Goal: Task Accomplishment & Management: Use online tool/utility

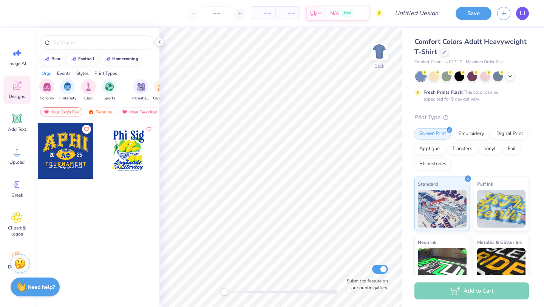
click at [523, 15] on span "LJ" at bounding box center [522, 13] width 5 height 9
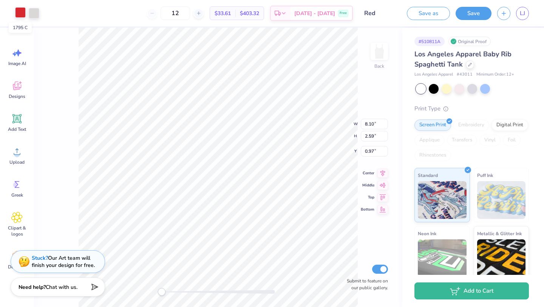
click at [17, 12] on div at bounding box center [20, 12] width 11 height 11
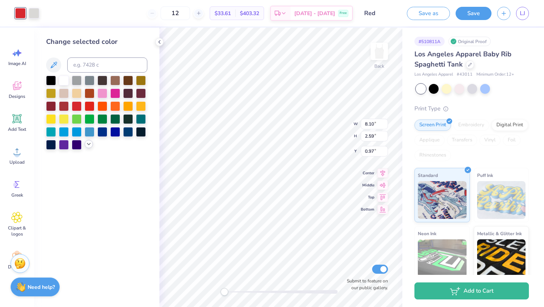
click at [87, 142] on icon at bounding box center [89, 144] width 6 height 6
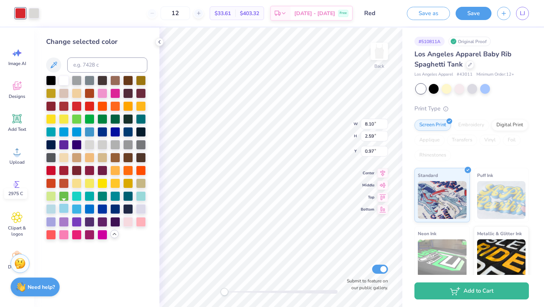
click at [65, 209] on div at bounding box center [64, 208] width 10 height 10
click at [49, 209] on div at bounding box center [51, 208] width 10 height 10
click at [73, 210] on div at bounding box center [77, 208] width 10 height 10
click at [139, 210] on div at bounding box center [141, 208] width 10 height 10
click at [90, 129] on div at bounding box center [90, 131] width 10 height 10
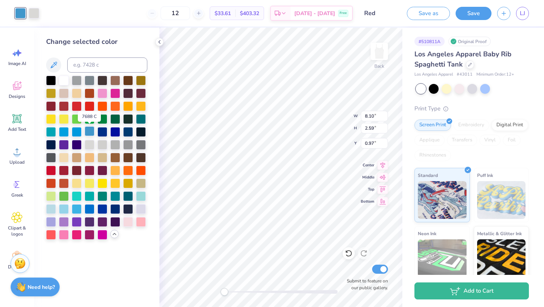
click at [91, 132] on div at bounding box center [90, 131] width 10 height 10
click at [86, 66] on input at bounding box center [107, 64] width 80 height 15
type input "7688"
click at [105, 66] on input at bounding box center [107, 64] width 80 height 15
type input "7860c"
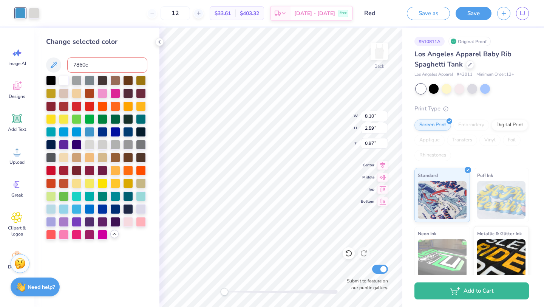
click at [122, 239] on div at bounding box center [96, 158] width 101 height 164
click at [89, 207] on div at bounding box center [90, 208] width 10 height 10
click at [141, 195] on div at bounding box center [141, 195] width 10 height 10
click at [140, 210] on div at bounding box center [141, 208] width 10 height 10
click at [127, 220] on div at bounding box center [128, 221] width 10 height 10
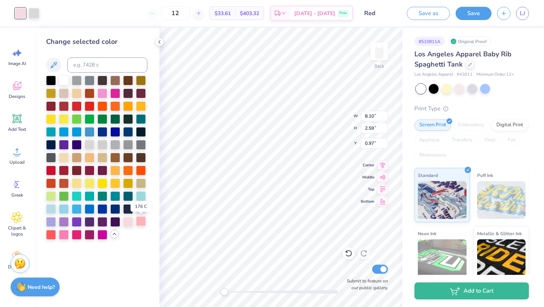
click at [140, 223] on div at bounding box center [141, 221] width 10 height 10
click at [52, 220] on div at bounding box center [51, 221] width 10 height 10
click at [64, 210] on div at bounding box center [64, 208] width 10 height 10
click at [53, 210] on div at bounding box center [51, 208] width 10 height 10
click at [37, 16] on div at bounding box center [34, 12] width 11 height 11
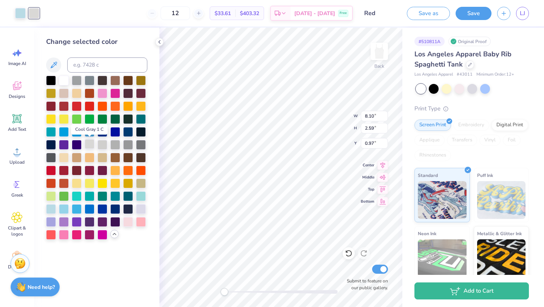
click at [90, 144] on div at bounding box center [90, 144] width 10 height 10
click at [144, 209] on div at bounding box center [141, 208] width 10 height 10
click at [88, 144] on div at bounding box center [90, 144] width 10 height 10
click at [100, 144] on div at bounding box center [102, 144] width 10 height 10
click at [113, 145] on div at bounding box center [115, 144] width 10 height 10
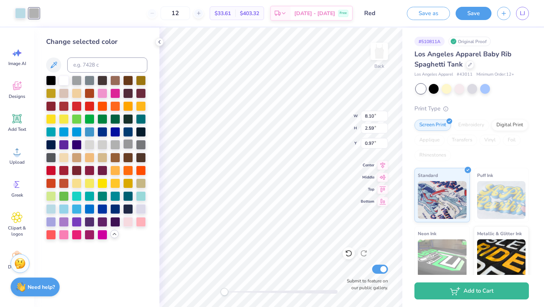
click at [124, 144] on div at bounding box center [128, 144] width 10 height 10
click at [66, 80] on div at bounding box center [64, 80] width 10 height 10
click at [21, 11] on div at bounding box center [20, 12] width 11 height 11
click at [66, 207] on div at bounding box center [64, 208] width 10 height 10
click at [140, 195] on div at bounding box center [141, 195] width 10 height 10
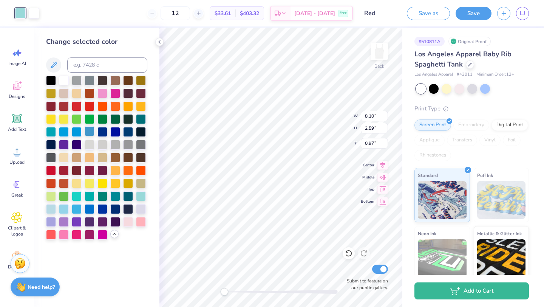
click at [88, 131] on div at bounding box center [90, 131] width 10 height 10
click at [51, 208] on div at bounding box center [51, 208] width 10 height 10
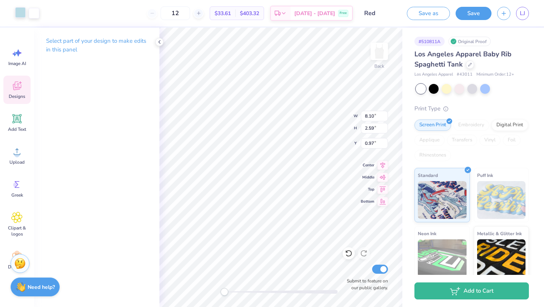
click at [23, 13] on div at bounding box center [20, 12] width 11 height 11
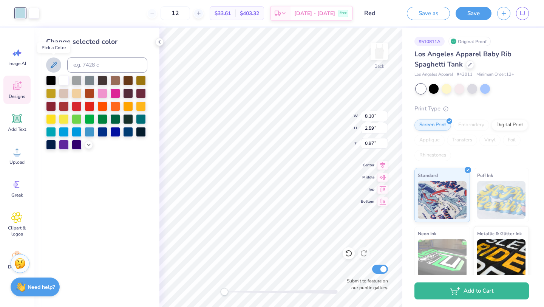
click at [54, 62] on icon at bounding box center [53, 64] width 9 height 9
click at [57, 63] on icon at bounding box center [53, 64] width 9 height 9
click at [87, 145] on icon at bounding box center [89, 144] width 6 height 6
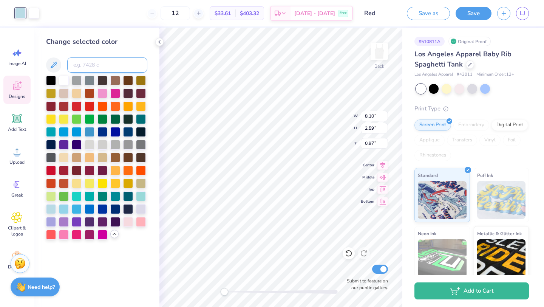
click at [86, 65] on input at bounding box center [107, 64] width 80 height 15
type input "7460"
type input "7456"
click at [52, 209] on div at bounding box center [51, 208] width 10 height 10
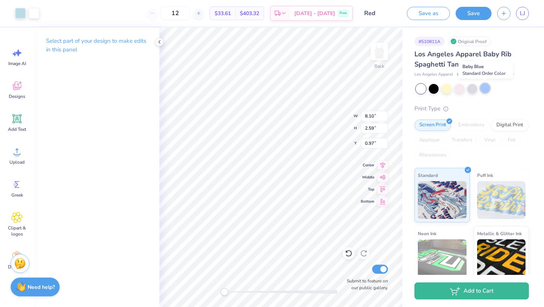
click at [484, 90] on div at bounding box center [485, 88] width 10 height 10
click at [448, 88] on div at bounding box center [447, 88] width 10 height 10
click at [22, 12] on div at bounding box center [20, 12] width 11 height 11
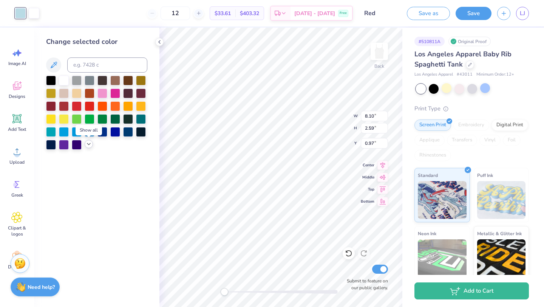
click at [88, 144] on polyline at bounding box center [88, 144] width 3 height 2
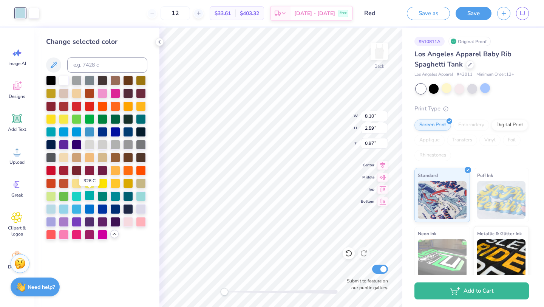
click at [89, 193] on div at bounding box center [90, 195] width 10 height 10
click at [77, 193] on div at bounding box center [77, 195] width 10 height 10
click at [76, 133] on div at bounding box center [77, 131] width 10 height 10
click at [91, 132] on div at bounding box center [90, 131] width 10 height 10
click at [93, 66] on input at bounding box center [107, 64] width 80 height 15
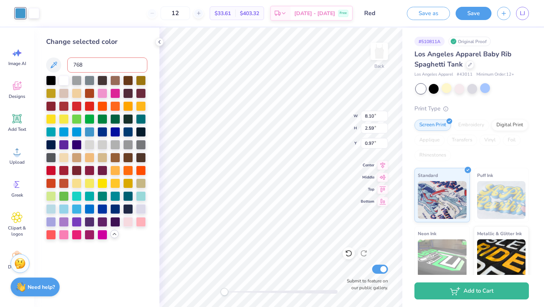
type input "7685"
click at [92, 133] on div at bounding box center [90, 131] width 10 height 10
click at [89, 68] on input at bounding box center [107, 64] width 80 height 15
type input "76"
click at [113, 235] on icon at bounding box center [114, 234] width 6 height 6
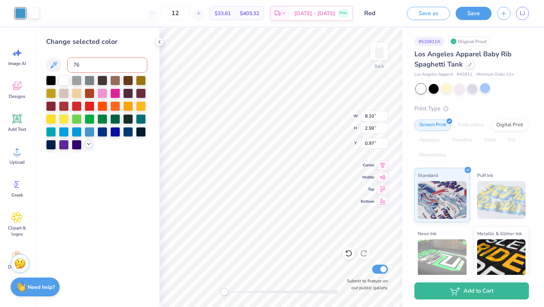
click at [90, 145] on icon at bounding box center [89, 144] width 6 height 6
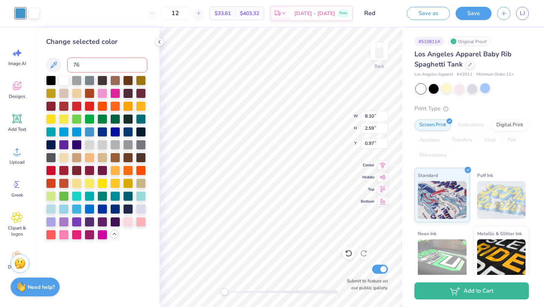
drag, startPoint x: 85, startPoint y: 65, endPoint x: 70, endPoint y: 62, distance: 16.1
click at [70, 62] on input "76" at bounding box center [107, 64] width 80 height 15
type input "beddfe"
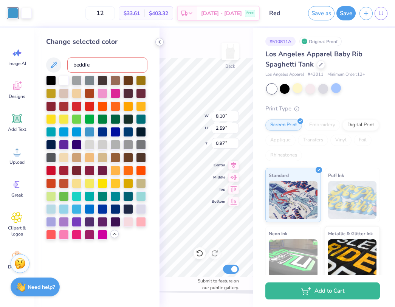
click at [158, 41] on icon at bounding box center [159, 42] width 6 height 6
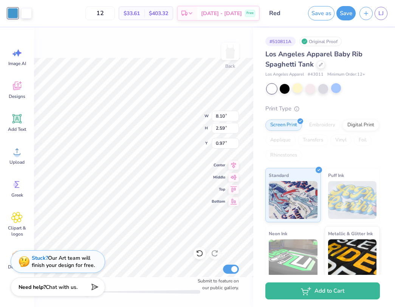
click at [13, 15] on div at bounding box center [13, 13] width 11 height 11
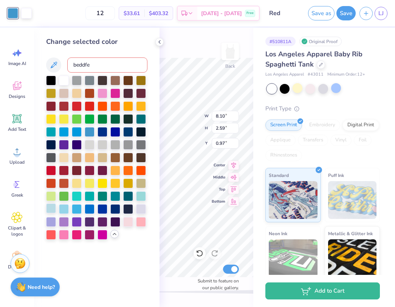
click at [52, 205] on div at bounding box center [51, 208] width 10 height 10
click at [64, 207] on div at bounding box center [64, 208] width 10 height 10
click at [76, 207] on div at bounding box center [77, 208] width 10 height 10
click at [66, 207] on div at bounding box center [64, 208] width 10 height 10
click at [91, 134] on div at bounding box center [90, 131] width 10 height 10
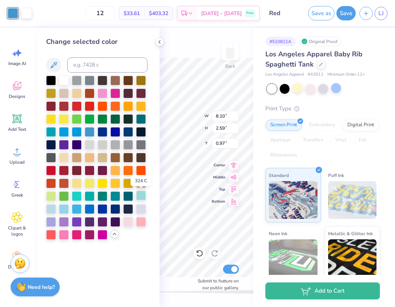
click at [142, 198] on div at bounding box center [141, 195] width 10 height 10
click at [66, 208] on div at bounding box center [64, 208] width 10 height 10
click at [91, 64] on input at bounding box center [107, 64] width 80 height 15
type input "2975"
click at [50, 219] on div at bounding box center [51, 221] width 10 height 10
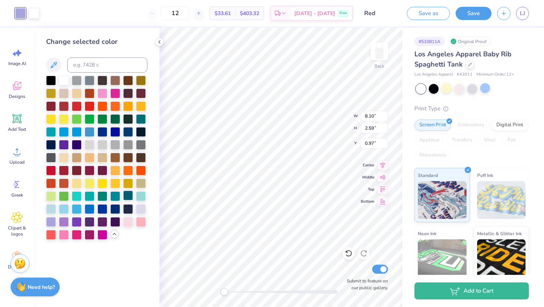
click at [128, 194] on div at bounding box center [128, 195] width 10 height 10
click at [117, 194] on div at bounding box center [115, 195] width 10 height 10
click at [107, 194] on div at bounding box center [102, 195] width 10 height 10
click at [90, 195] on div at bounding box center [90, 195] width 10 height 10
click at [55, 207] on div at bounding box center [51, 208] width 10 height 10
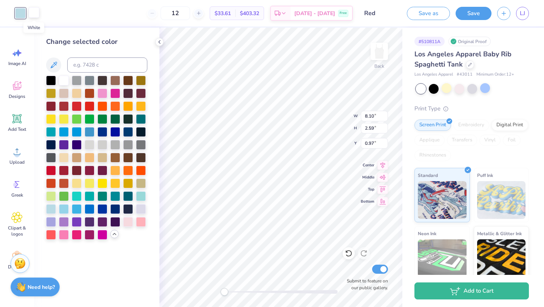
click at [32, 16] on div at bounding box center [34, 12] width 11 height 11
click at [91, 206] on div at bounding box center [90, 208] width 10 height 10
click at [23, 15] on div at bounding box center [20, 12] width 11 height 11
click at [90, 206] on div at bounding box center [90, 208] width 10 height 10
click at [350, 254] on icon at bounding box center [349, 253] width 8 height 8
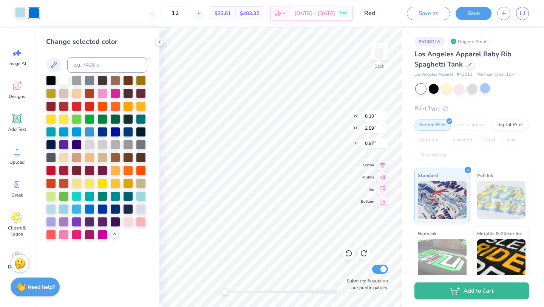
click at [20, 13] on div at bounding box center [20, 12] width 11 height 11
click at [35, 13] on div at bounding box center [34, 12] width 11 height 11
click at [79, 207] on div at bounding box center [77, 208] width 10 height 10
click at [22, 8] on div at bounding box center [20, 12] width 11 height 11
click at [86, 208] on div at bounding box center [90, 208] width 10 height 10
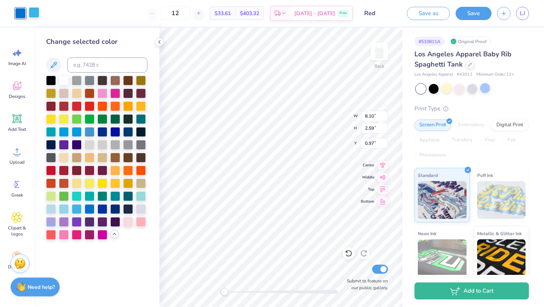
click at [34, 13] on div at bounding box center [34, 12] width 11 height 11
click at [52, 204] on div at bounding box center [51, 208] width 10 height 10
click at [20, 16] on div at bounding box center [20, 12] width 11 height 11
click at [88, 132] on div at bounding box center [90, 131] width 10 height 10
click at [77, 131] on div at bounding box center [77, 131] width 10 height 10
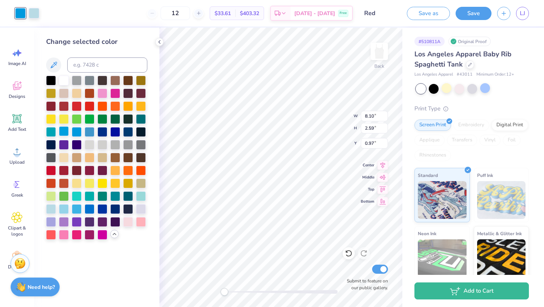
click at [64, 131] on div at bounding box center [64, 131] width 10 height 10
click at [90, 133] on div at bounding box center [90, 131] width 10 height 10
click at [140, 197] on div at bounding box center [141, 195] width 10 height 10
click at [76, 129] on div at bounding box center [77, 131] width 10 height 10
click at [91, 132] on div at bounding box center [90, 131] width 10 height 10
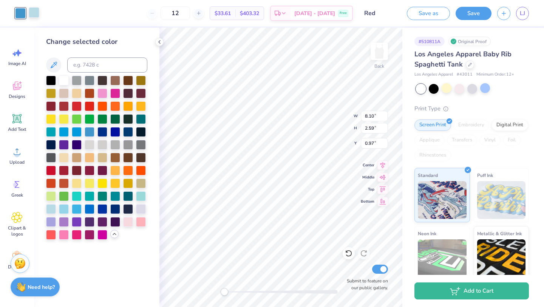
click at [35, 15] on div at bounding box center [34, 12] width 11 height 11
click at [91, 142] on div at bounding box center [90, 144] width 10 height 10
click at [51, 207] on div at bounding box center [51, 208] width 10 height 10
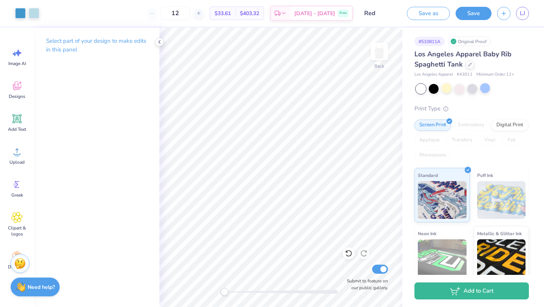
click at [264, 292] on div at bounding box center [280, 292] width 113 height 4
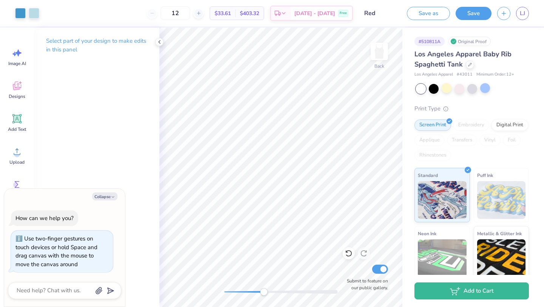
click at [402, 195] on div "Art colors 12 $33.61 Per Item $403.32 Total Est. Delivery Sep 22 - 25 Free Desi…" at bounding box center [272, 153] width 544 height 307
click at [20, 15] on div at bounding box center [20, 12] width 11 height 11
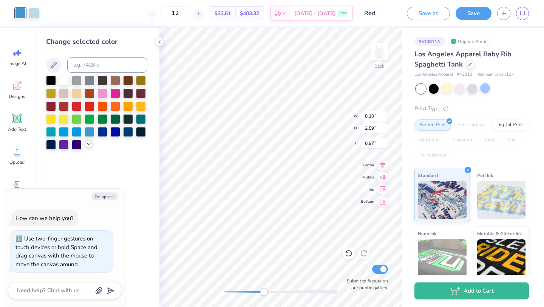
click at [87, 145] on icon at bounding box center [89, 144] width 6 height 6
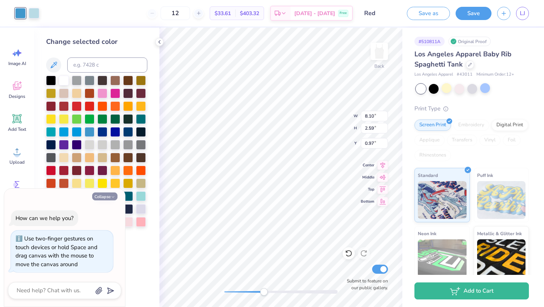
click at [104, 196] on button "Collapse" at bounding box center [104, 196] width 25 height 8
type textarea "x"
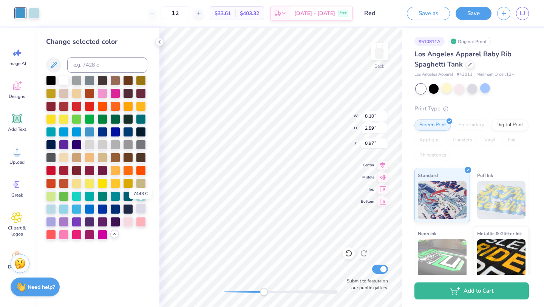
click at [137, 209] on div at bounding box center [141, 208] width 10 height 10
click at [33, 16] on div at bounding box center [34, 12] width 11 height 11
click at [23, 14] on div at bounding box center [20, 12] width 11 height 11
click at [53, 207] on div at bounding box center [51, 208] width 10 height 10
click at [347, 253] on icon at bounding box center [349, 253] width 8 height 8
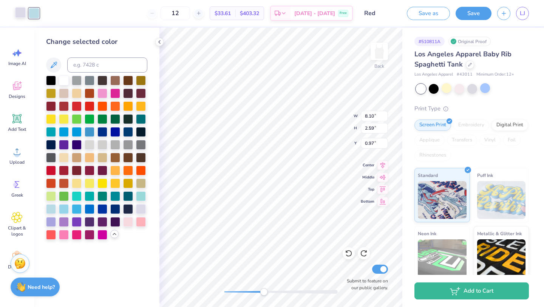
click at [21, 15] on div at bounding box center [20, 12] width 11 height 11
click at [64, 208] on div at bounding box center [64, 208] width 10 height 10
click at [31, 8] on div at bounding box center [34, 12] width 11 height 11
click at [141, 207] on div at bounding box center [141, 208] width 10 height 10
click at [17, 18] on div at bounding box center [20, 12] width 11 height 11
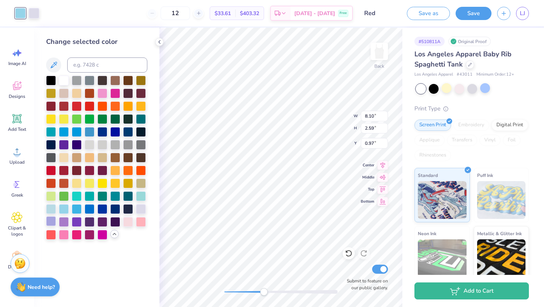
click at [53, 220] on div at bounding box center [51, 221] width 10 height 10
click at [34, 13] on div at bounding box center [34, 12] width 11 height 11
click at [64, 81] on div at bounding box center [64, 80] width 10 height 10
click at [20, 13] on div at bounding box center [20, 12] width 11 height 11
click at [94, 67] on input at bounding box center [107, 64] width 80 height 15
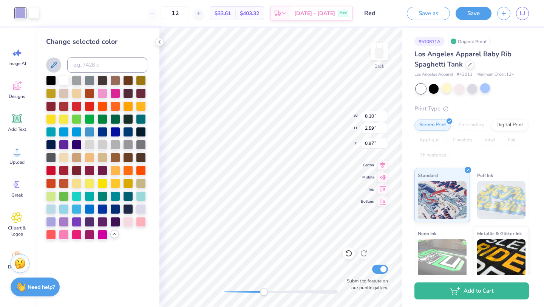
click at [58, 62] on button at bounding box center [53, 64] width 15 height 15
drag, startPoint x: 54, startPoint y: 66, endPoint x: 77, endPoint y: 67, distance: 23.4
click at [77, 67] on div at bounding box center [96, 64] width 101 height 15
click at [52, 63] on icon at bounding box center [53, 64] width 9 height 9
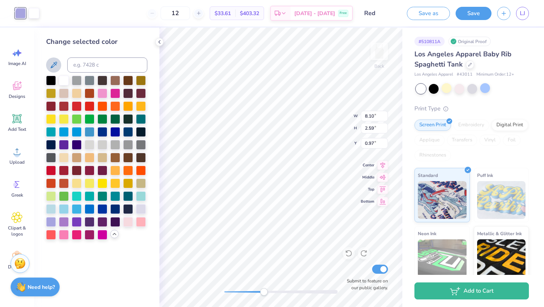
click at [55, 65] on icon at bounding box center [53, 64] width 9 height 9
click at [105, 63] on input at bounding box center [107, 64] width 80 height 15
click at [53, 63] on icon at bounding box center [53, 64] width 9 height 9
drag, startPoint x: 56, startPoint y: 66, endPoint x: 69, endPoint y: 66, distance: 12.8
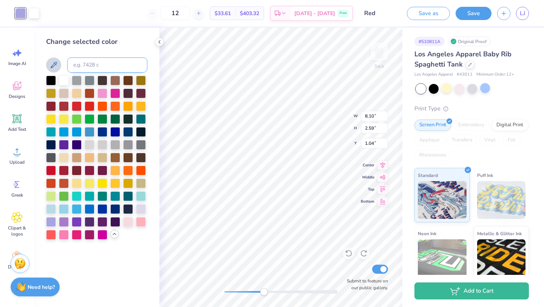
click at [69, 66] on div at bounding box center [96, 64] width 101 height 15
click at [54, 65] on icon at bounding box center [53, 64] width 9 height 9
click at [159, 41] on icon at bounding box center [159, 42] width 6 height 6
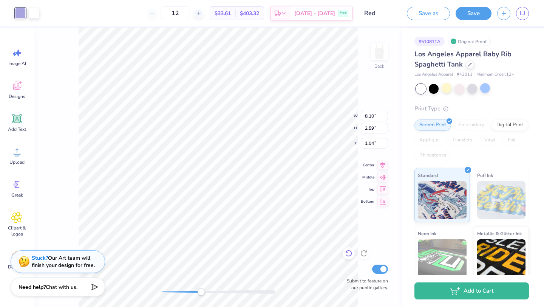
click at [348, 253] on icon at bounding box center [349, 253] width 8 height 8
type input "0.97"
click at [174, 292] on div at bounding box center [218, 292] width 113 height 4
click at [168, 293] on div at bounding box center [218, 292] width 113 height 4
click at [22, 17] on div at bounding box center [20, 12] width 11 height 11
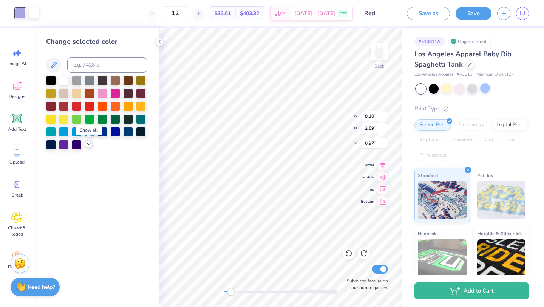
click at [90, 146] on icon at bounding box center [89, 144] width 6 height 6
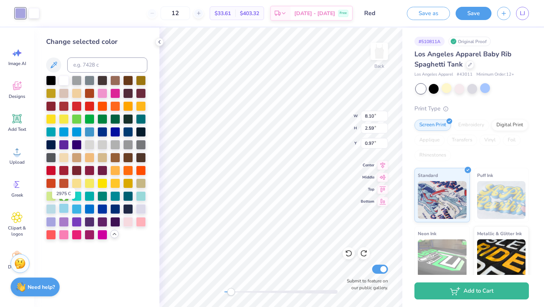
click at [64, 207] on div at bounding box center [64, 208] width 10 height 10
click at [54, 208] on div at bounding box center [51, 208] width 10 height 10
click at [138, 207] on div at bounding box center [141, 208] width 10 height 10
click at [47, 209] on div at bounding box center [51, 208] width 10 height 10
click at [79, 70] on input at bounding box center [107, 64] width 80 height 15
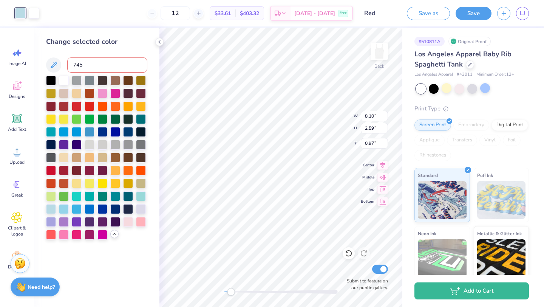
type input "7455"
type input "7458"
type input "7479"
click at [51, 208] on div at bounding box center [51, 208] width 10 height 10
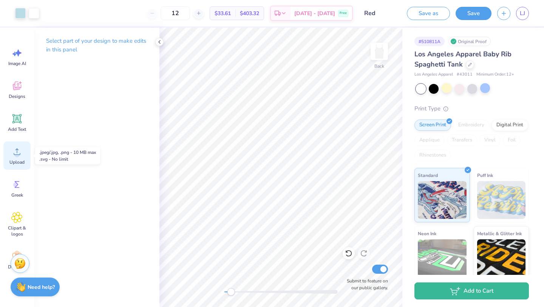
click at [13, 153] on icon at bounding box center [16, 151] width 11 height 11
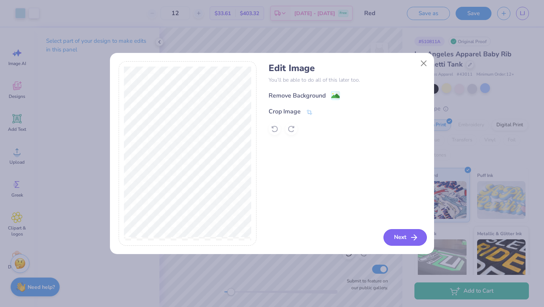
click at [402, 237] on button "Next" at bounding box center [404, 237] width 43 height 17
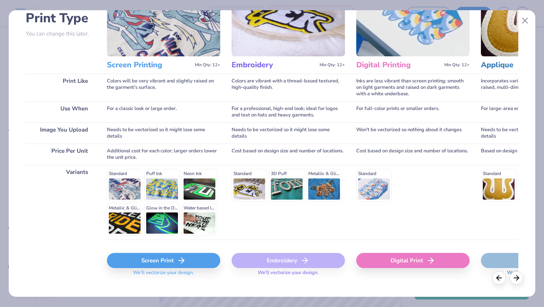
scroll to position [70, 0]
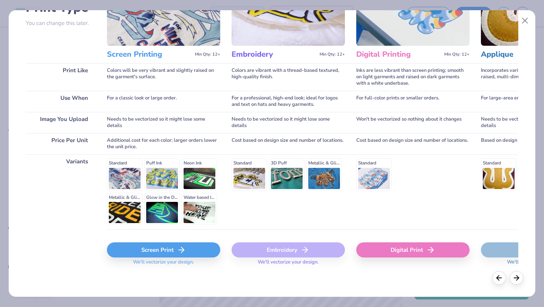
click at [186, 250] on div "Screen Print" at bounding box center [163, 249] width 113 height 15
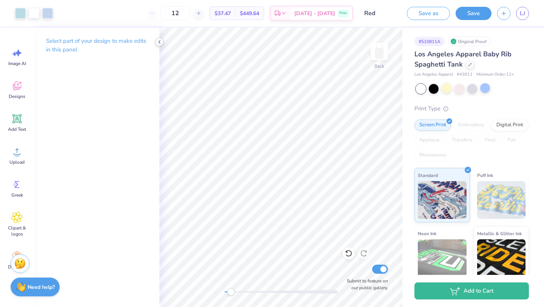
click at [158, 42] on icon at bounding box center [159, 42] width 6 height 6
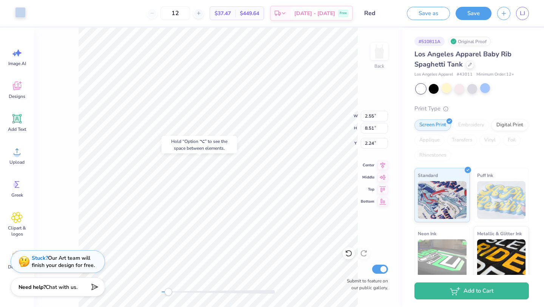
click at [21, 12] on div at bounding box center [20, 12] width 11 height 11
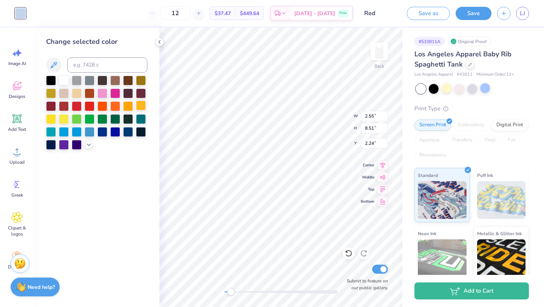
type input "8.10"
type input "2.59"
type input "0.97"
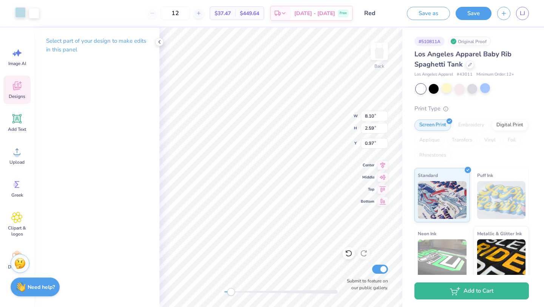
click at [17, 12] on div at bounding box center [20, 12] width 11 height 11
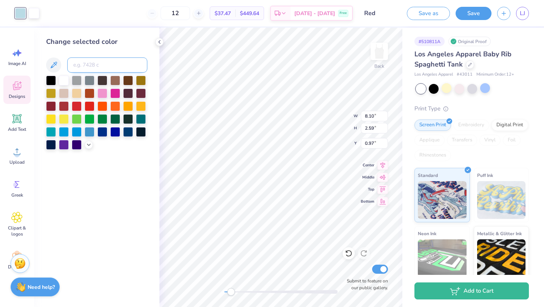
click at [86, 62] on input at bounding box center [107, 64] width 80 height 15
type input "2707"
type input "2.55"
type input "8.51"
type input "2.24"
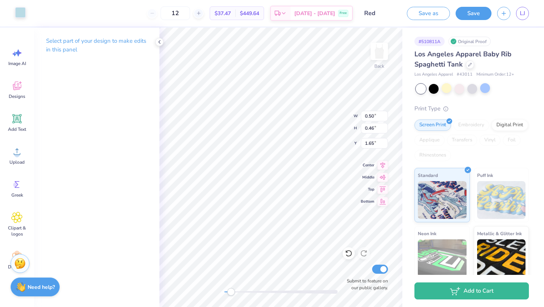
click at [21, 13] on div at bounding box center [20, 12] width 11 height 11
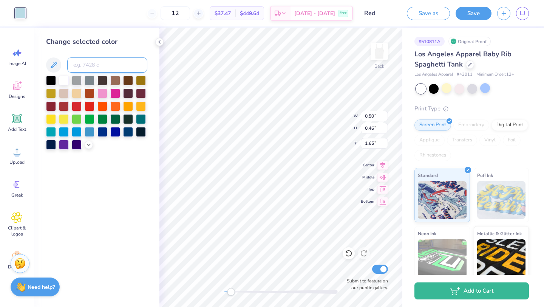
click at [100, 64] on input at bounding box center [107, 64] width 80 height 15
type input "2707"
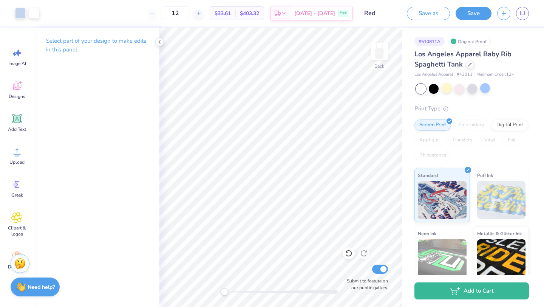
click at [219, 291] on div "Back Submit to feature on our public gallery." at bounding box center [280, 167] width 243 height 279
click at [162, 42] on icon at bounding box center [159, 42] width 6 height 6
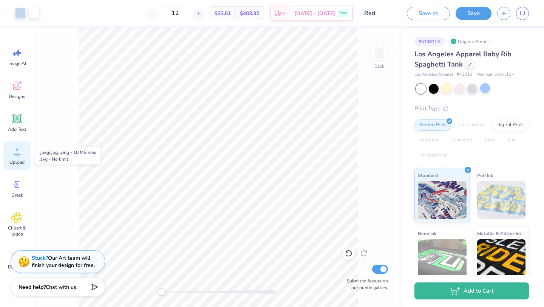
click at [14, 158] on div "Upload" at bounding box center [16, 155] width 27 height 28
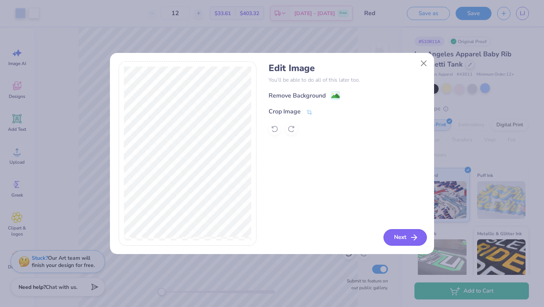
click at [410, 235] on icon "button" at bounding box center [413, 237] width 9 height 9
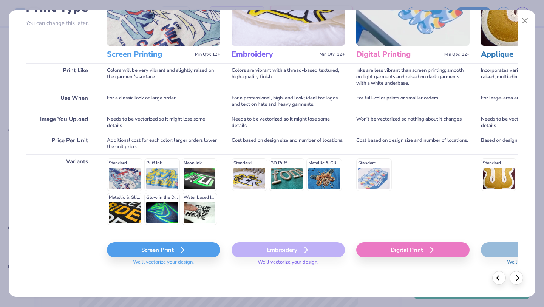
click at [208, 253] on div "Screen Print" at bounding box center [163, 249] width 113 height 15
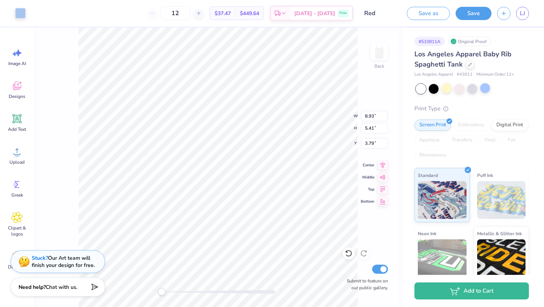
type input "8.10"
type input "2.59"
type input "0.97"
click at [21, 12] on div at bounding box center [20, 12] width 11 height 11
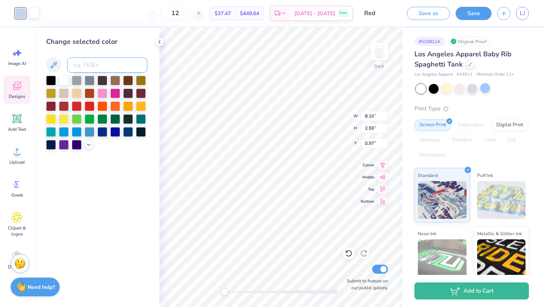
click at [96, 71] on input at bounding box center [107, 64] width 80 height 15
type input "2717"
type input "8.93"
type input "5.41"
type input "3.79"
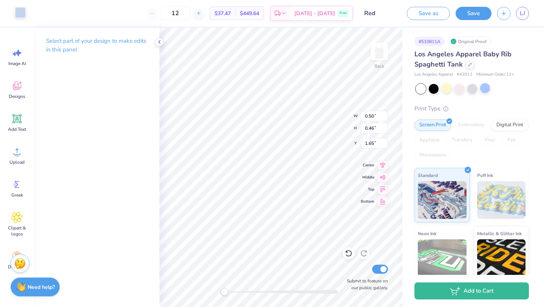
click at [23, 11] on div at bounding box center [20, 12] width 11 height 11
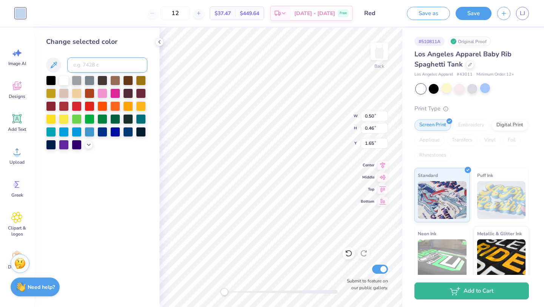
click at [93, 66] on input at bounding box center [107, 64] width 80 height 15
type input "2717"
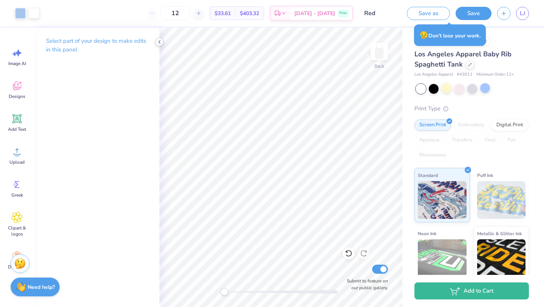
click at [158, 44] on icon at bounding box center [159, 42] width 6 height 6
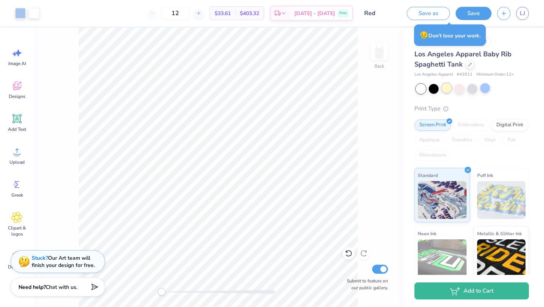
click at [447, 89] on div at bounding box center [447, 88] width 10 height 10
click at [448, 90] on div at bounding box center [447, 88] width 10 height 10
click at [371, 14] on input "Red" at bounding box center [376, 13] width 37 height 15
drag, startPoint x: 379, startPoint y: 12, endPoint x: 358, endPoint y: 12, distance: 20.4
click at [358, 12] on input "Red" at bounding box center [376, 13] width 37 height 15
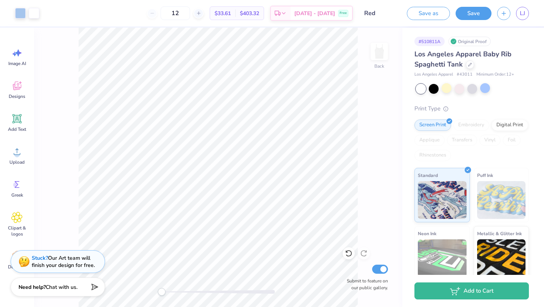
click at [378, 17] on input "Red" at bounding box center [376, 13] width 37 height 15
click at [377, 11] on input "Red" at bounding box center [376, 13] width 37 height 15
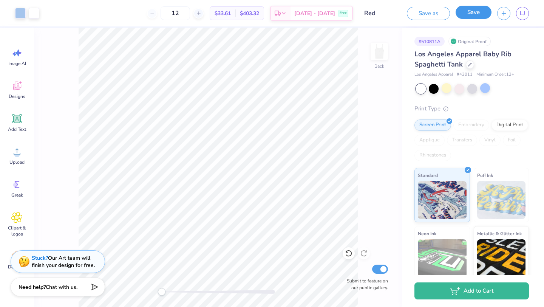
click at [480, 11] on button "Save" at bounding box center [474, 12] width 36 height 13
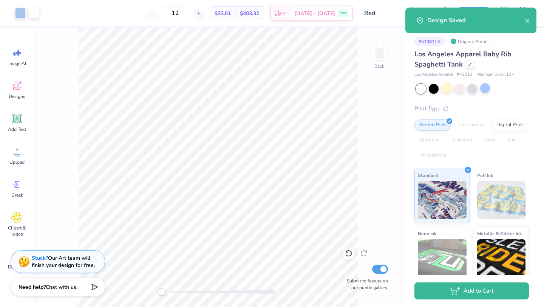
click at [370, 11] on input "Red" at bounding box center [376, 13] width 37 height 15
click at [378, 15] on input "Red" at bounding box center [376, 13] width 37 height 15
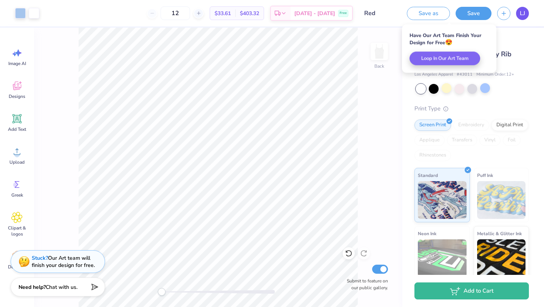
click at [523, 12] on span "LJ" at bounding box center [522, 13] width 5 height 9
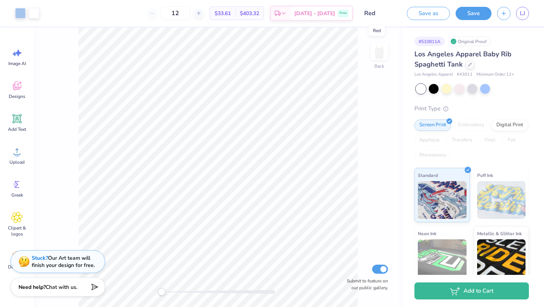
click at [367, 11] on input "Red" at bounding box center [376, 13] width 37 height 15
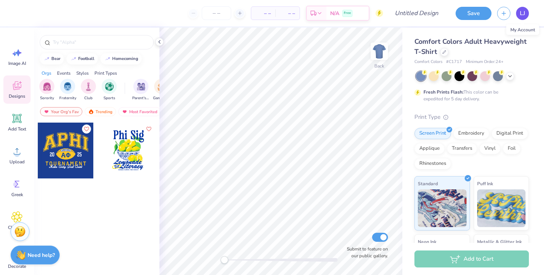
click at [521, 14] on span "LJ" at bounding box center [522, 13] width 5 height 9
